Goal: Task Accomplishment & Management: Manage account settings

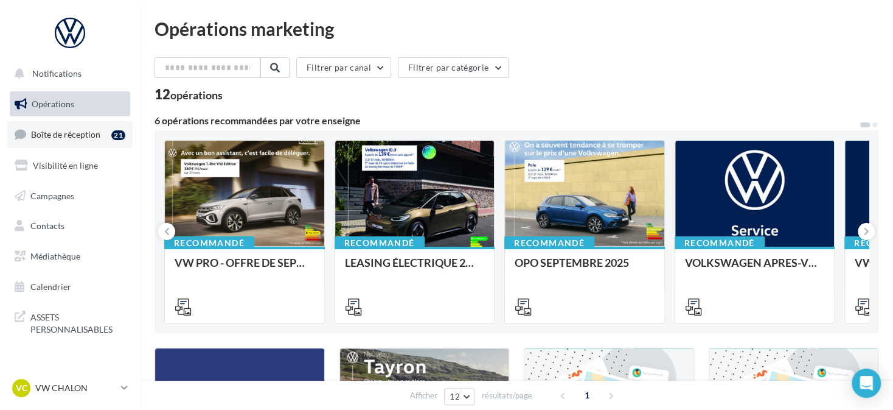
click at [109, 139] on link "Boîte de réception 21" at bounding box center [69, 134] width 125 height 26
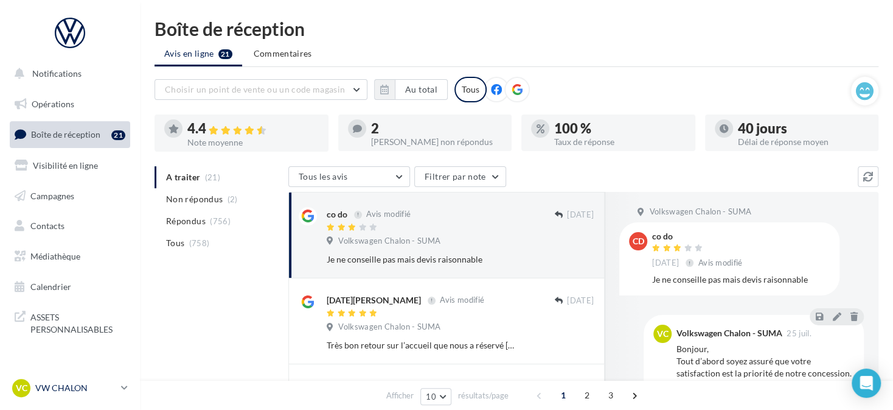
click at [92, 378] on link "VC VW CHALON vw-cha-dup" at bounding box center [70, 387] width 120 height 23
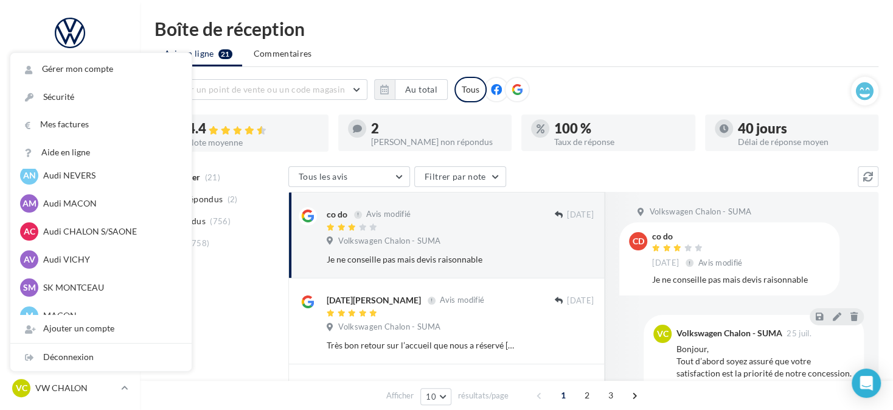
scroll to position [548, 0]
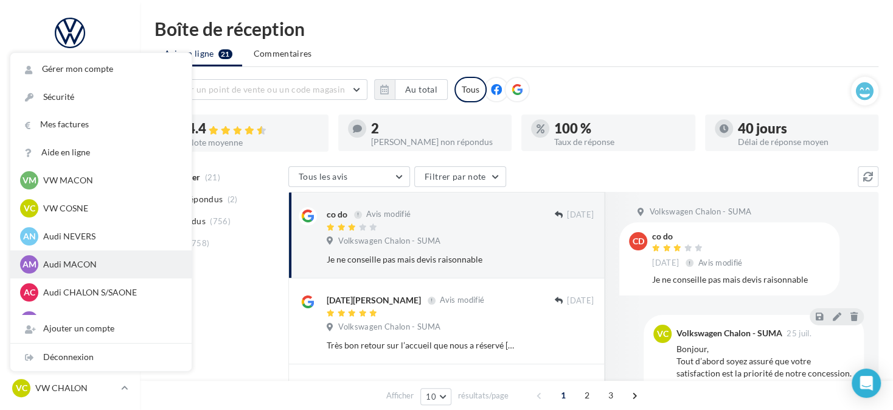
click at [86, 267] on p "Audi MACON" at bounding box center [110, 264] width 134 height 12
